Goal: Navigation & Orientation: Find specific page/section

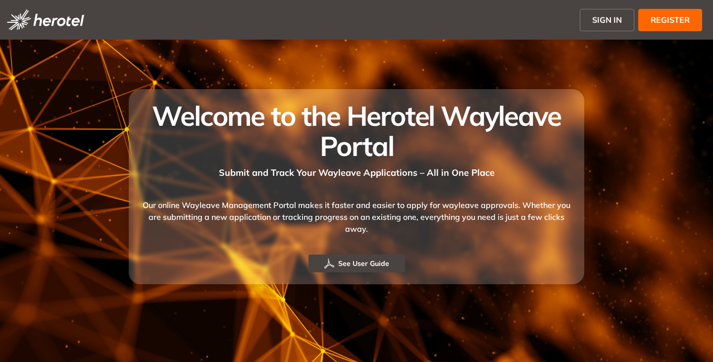
click at [599, 26] on button "SIGN IN" at bounding box center [607, 20] width 54 height 22
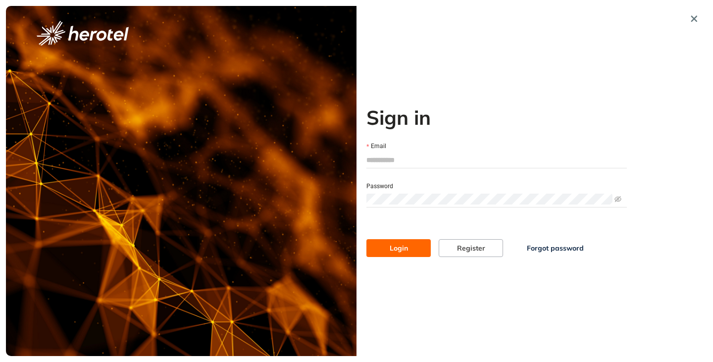
click at [415, 158] on input "Email" at bounding box center [496, 160] width 260 height 15
type input "**********"
click at [366, 239] on button "Login" at bounding box center [398, 248] width 64 height 18
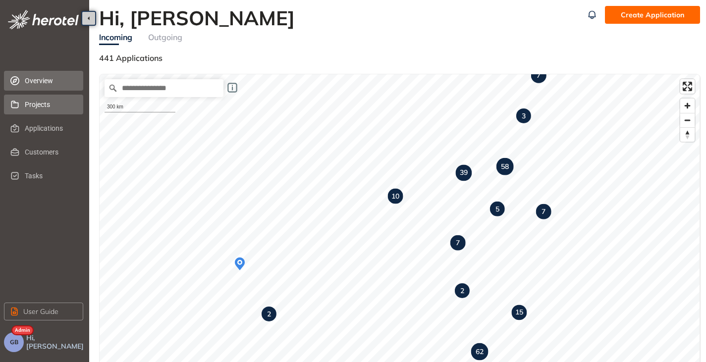
click at [48, 112] on span "Projects" at bounding box center [50, 105] width 51 height 20
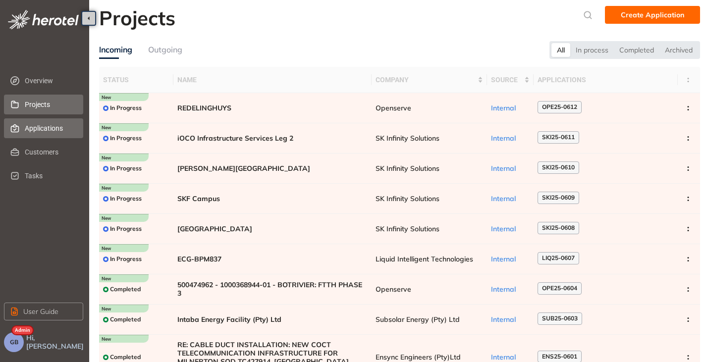
click at [42, 128] on span "Applications" at bounding box center [50, 128] width 51 height 20
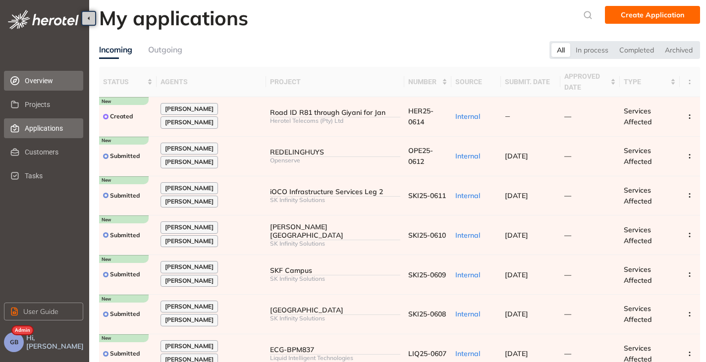
click at [40, 73] on span "Overview" at bounding box center [50, 81] width 51 height 20
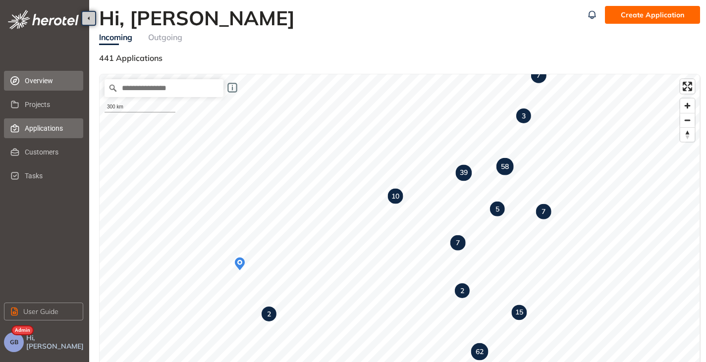
click at [36, 125] on span "Applications" at bounding box center [50, 128] width 51 height 20
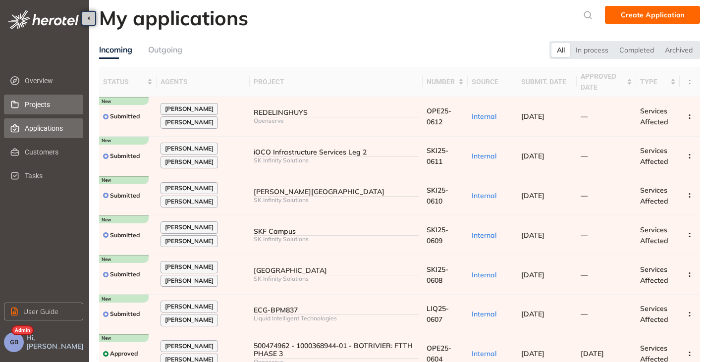
click at [38, 109] on span "Projects" at bounding box center [50, 105] width 51 height 20
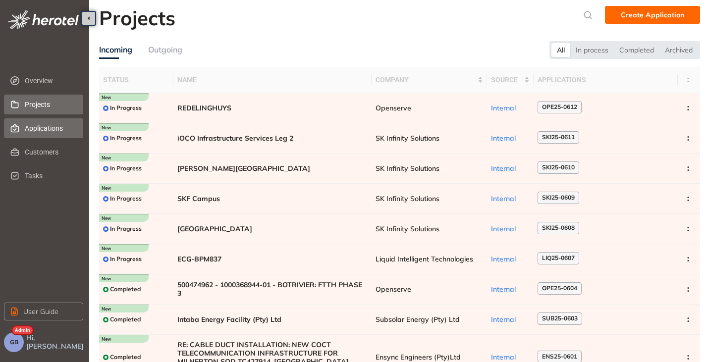
click at [38, 127] on span "Applications" at bounding box center [50, 128] width 51 height 20
